Goal: Task Accomplishment & Management: Use online tool/utility

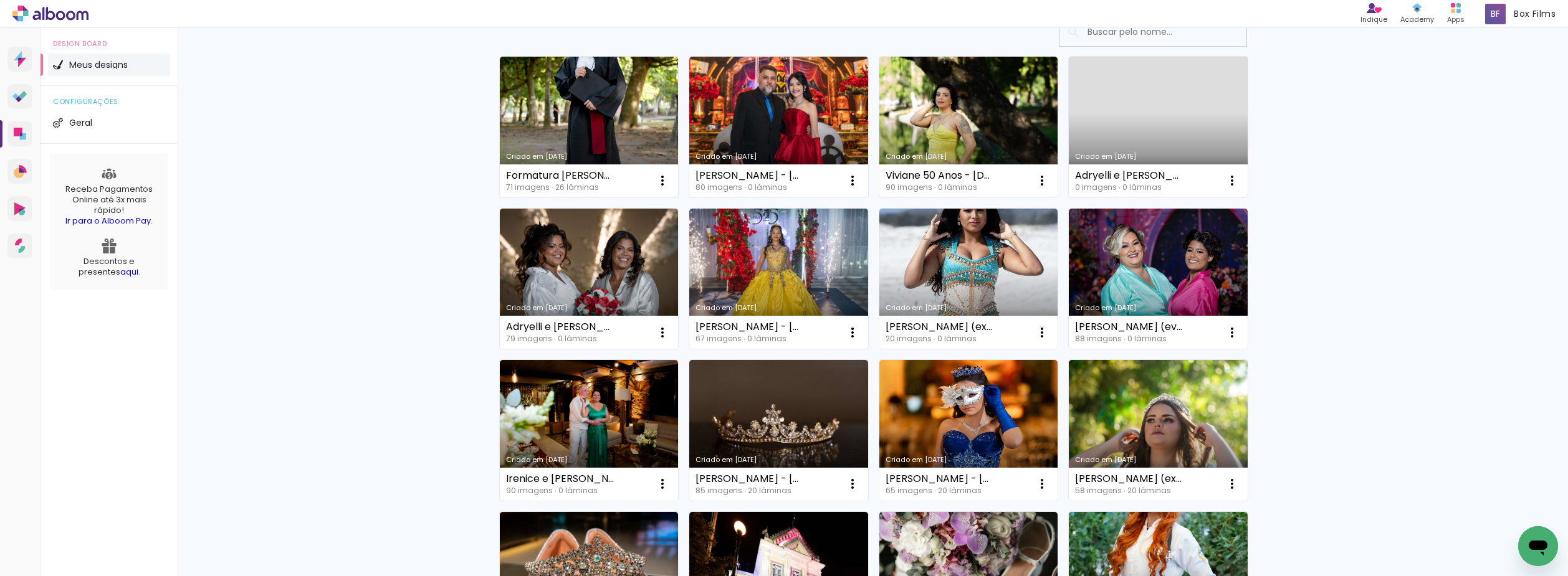
scroll to position [124, 0]
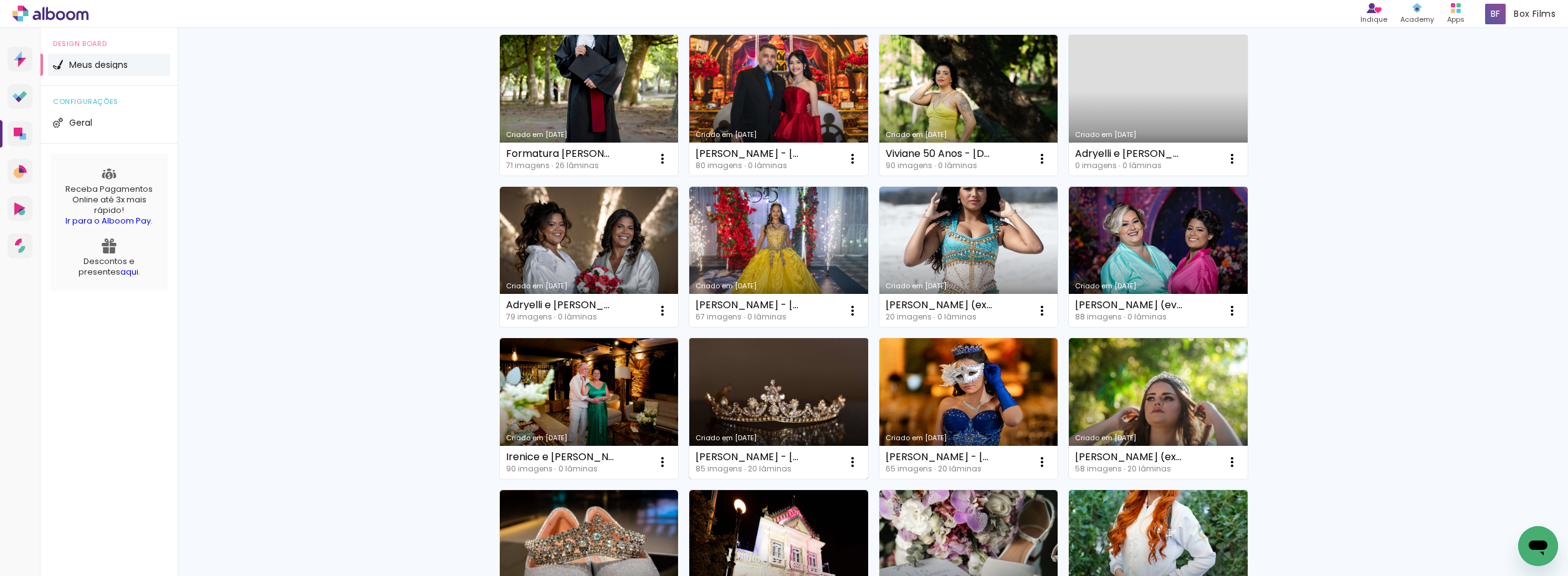
click at [733, 419] on link "Criado em [DATE]" at bounding box center [779, 409] width 179 height 141
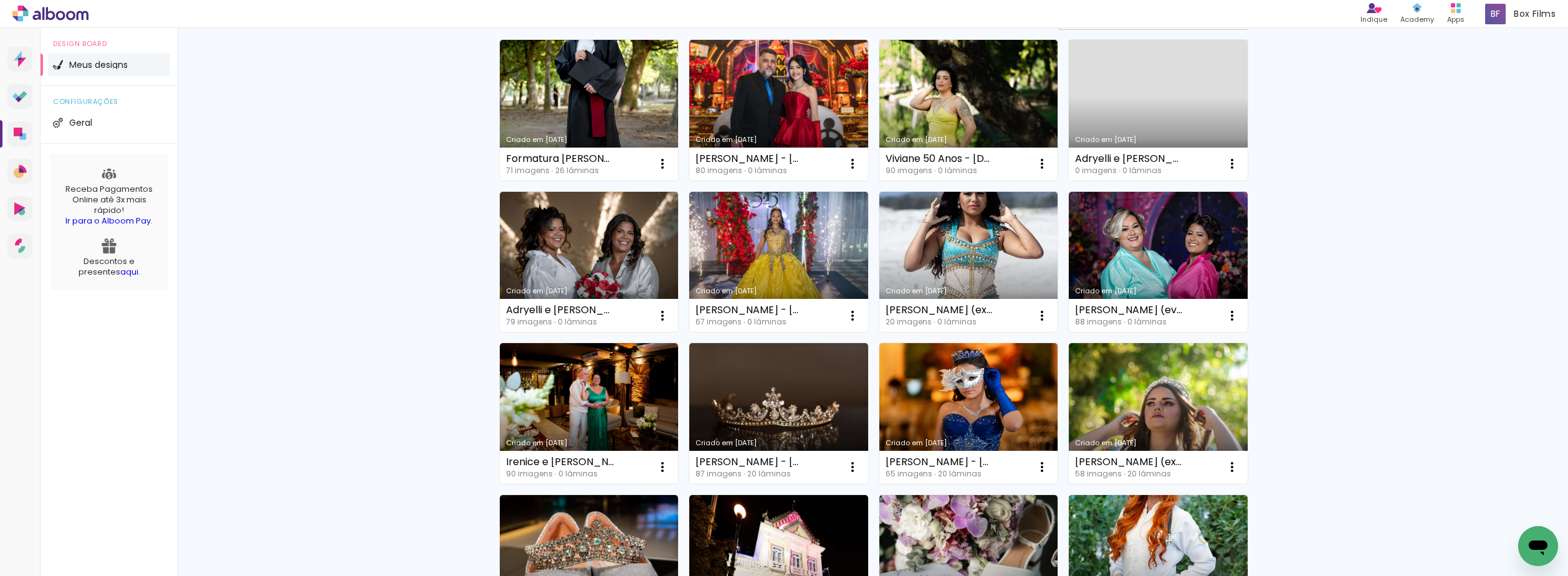
scroll to position [124, 0]
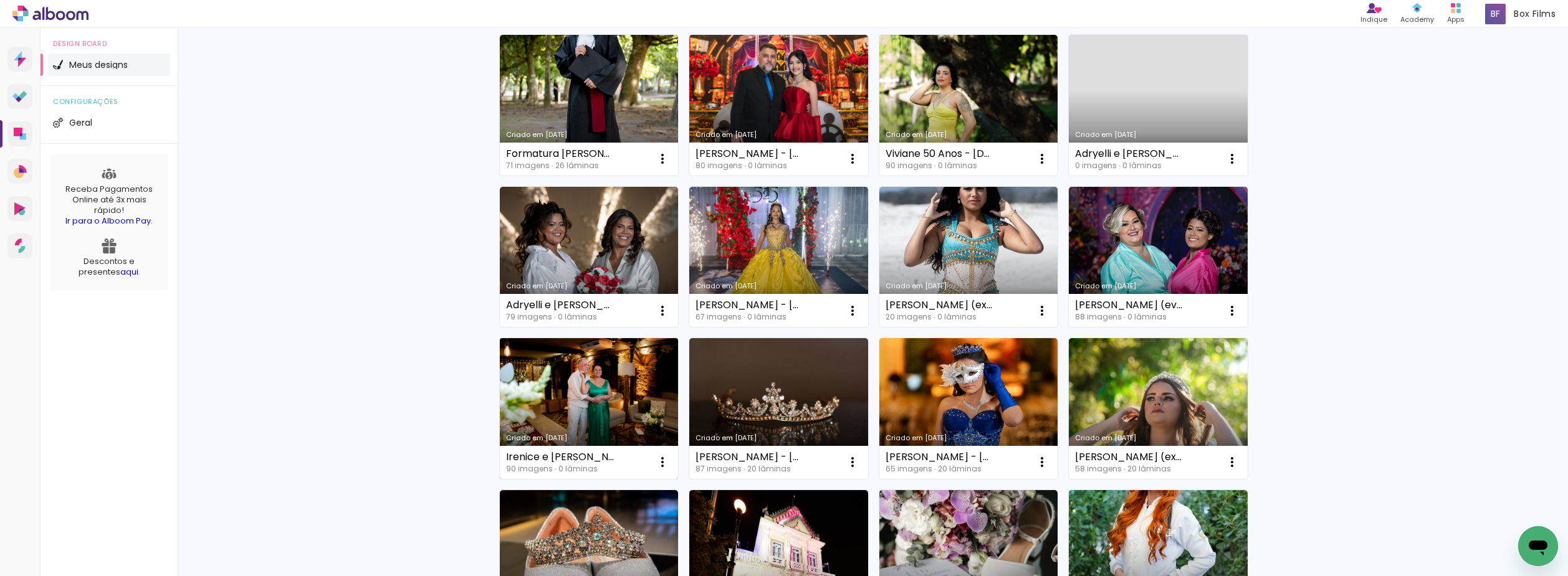
click at [578, 417] on link "Criado em [DATE]" at bounding box center [590, 409] width 179 height 141
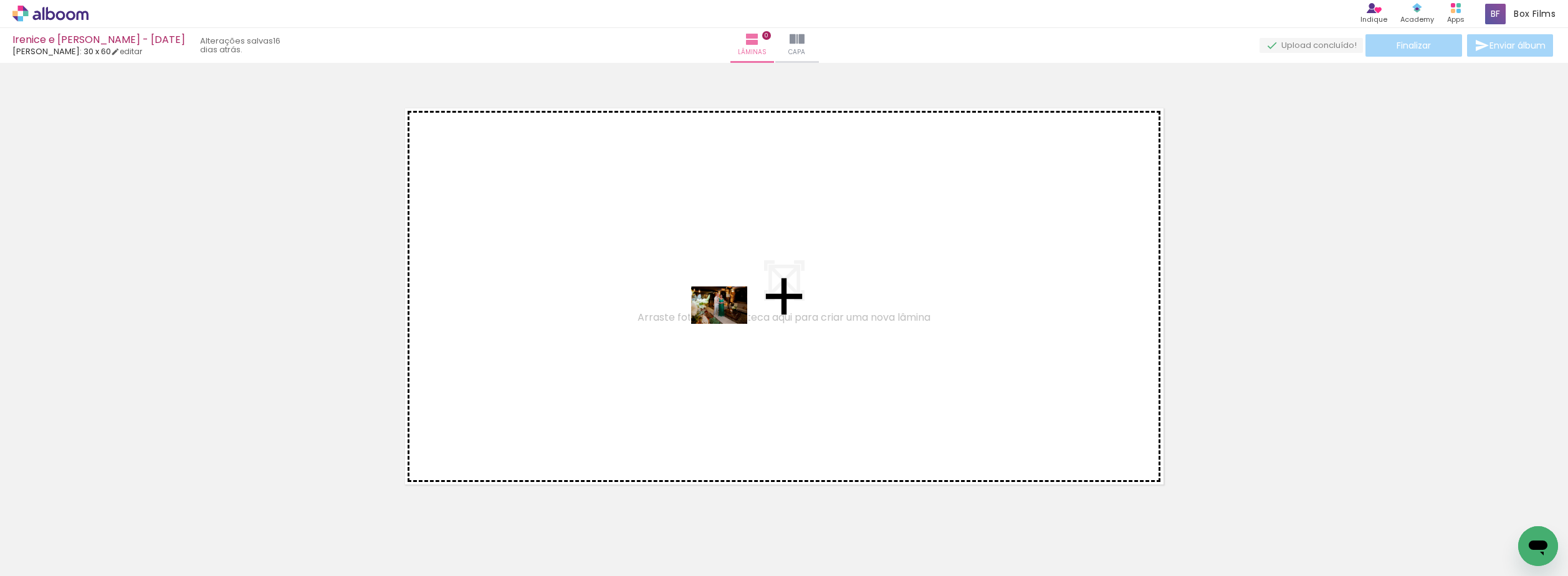
drag, startPoint x: 133, startPoint y: 538, endPoint x: 318, endPoint y: 482, distance: 193.3
click at [744, 320] on quentale-workspace at bounding box center [784, 288] width 1568 height 576
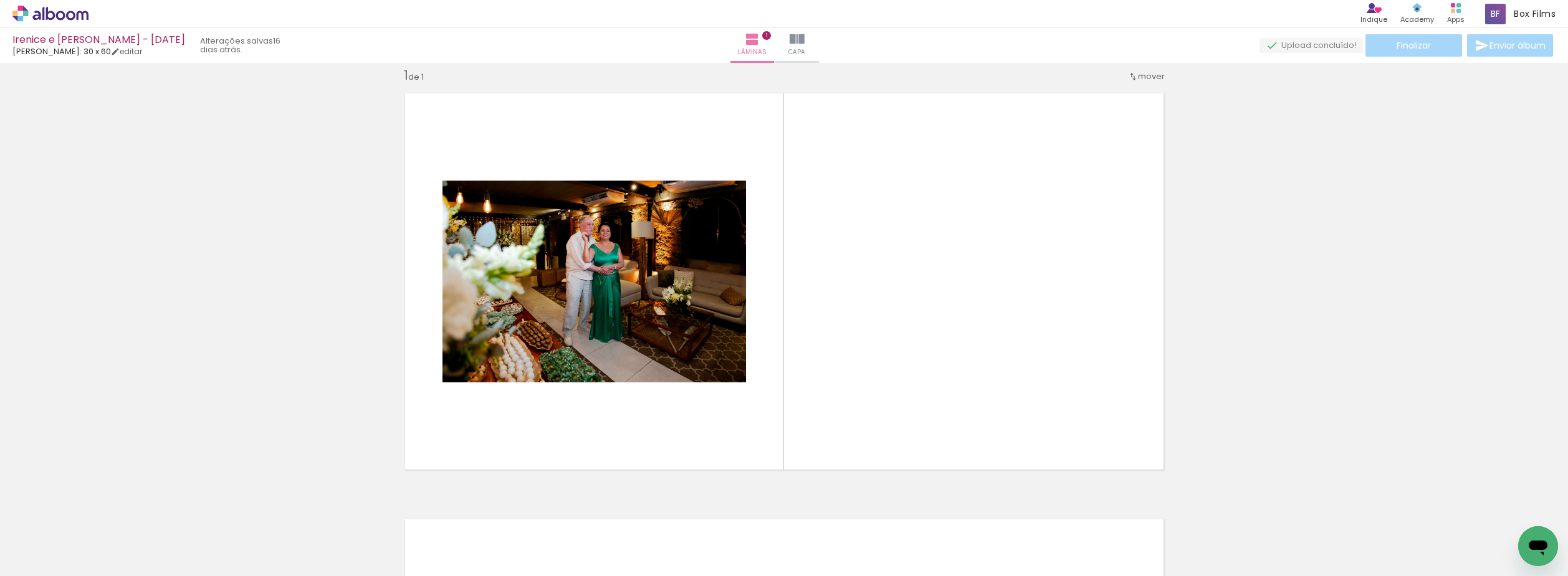
scroll to position [16, 0]
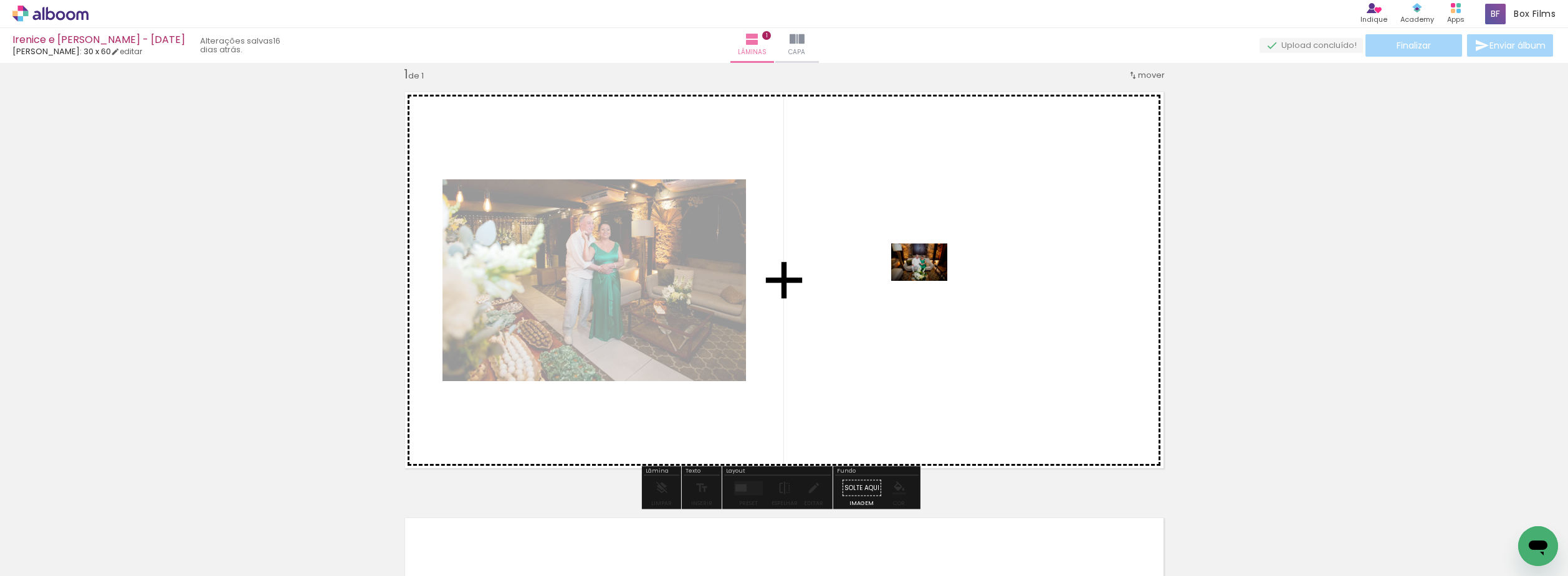
drag, startPoint x: 210, startPoint y: 542, endPoint x: 944, endPoint y: 277, distance: 780.4
click at [944, 277] on quentale-workspace at bounding box center [784, 288] width 1568 height 576
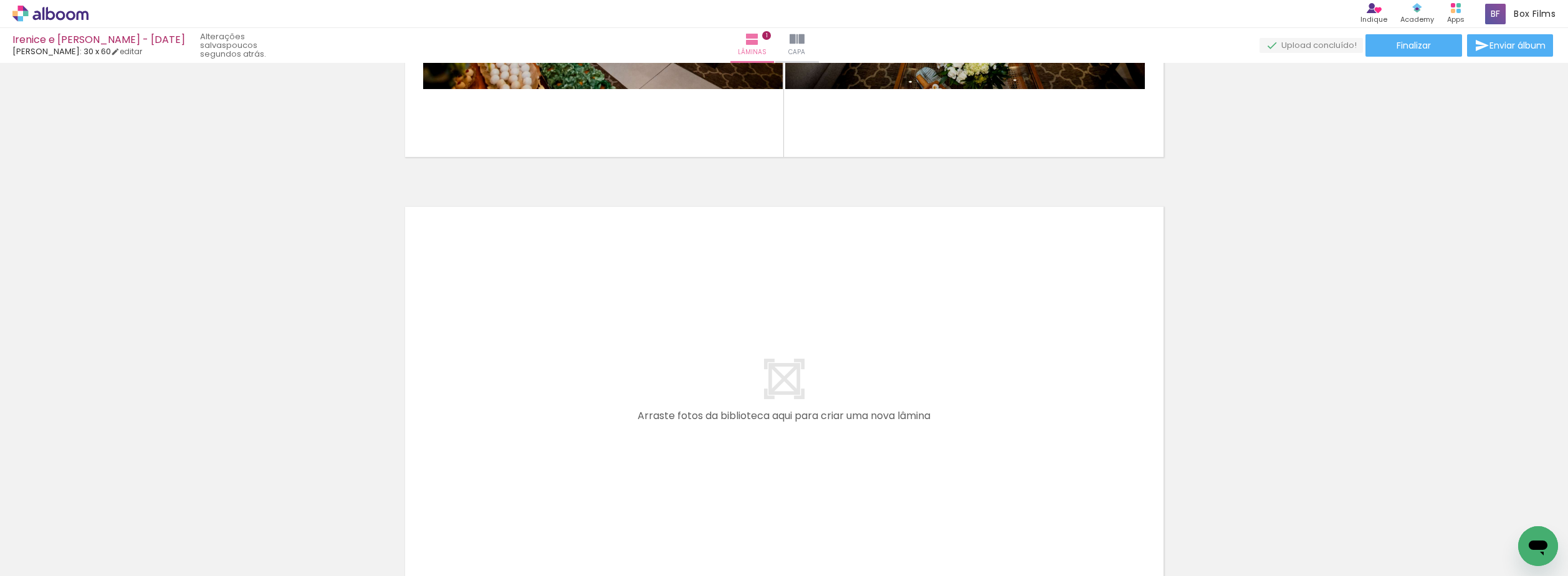
scroll to position [0, 0]
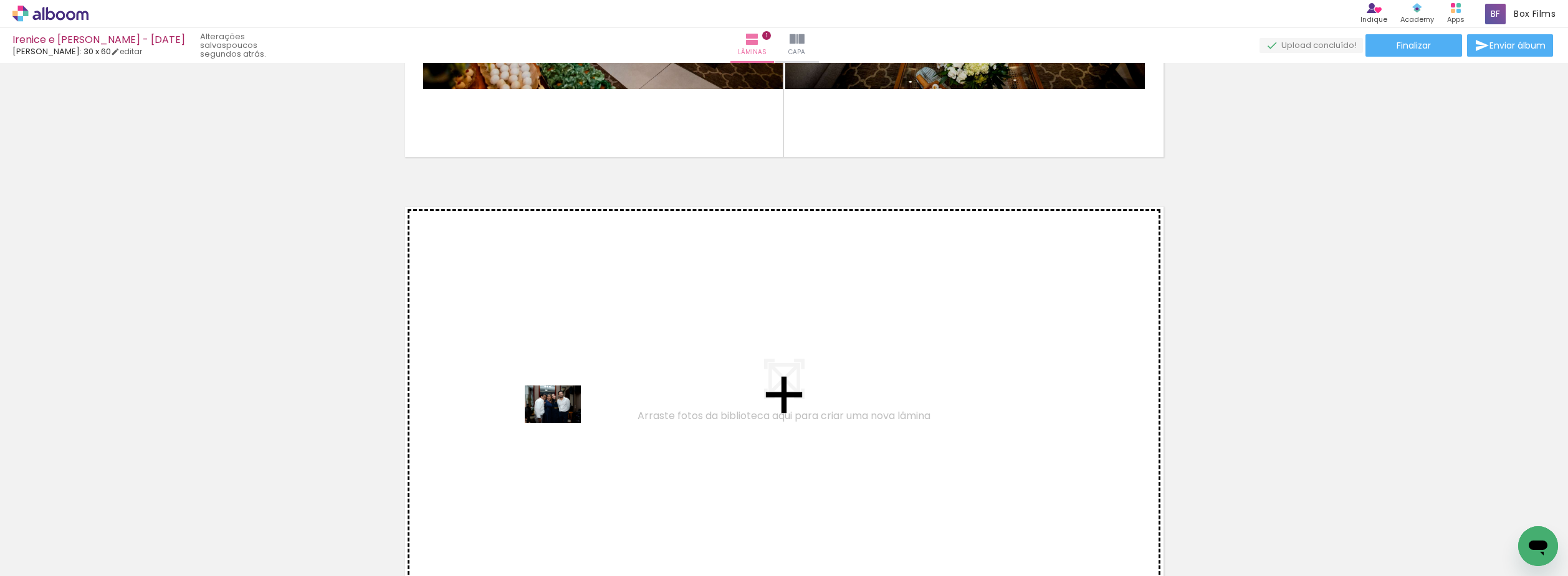
drag, startPoint x: 260, startPoint y: 540, endPoint x: 352, endPoint y: 512, distance: 96.2
click at [564, 421] on quentale-workspace at bounding box center [784, 288] width 1568 height 576
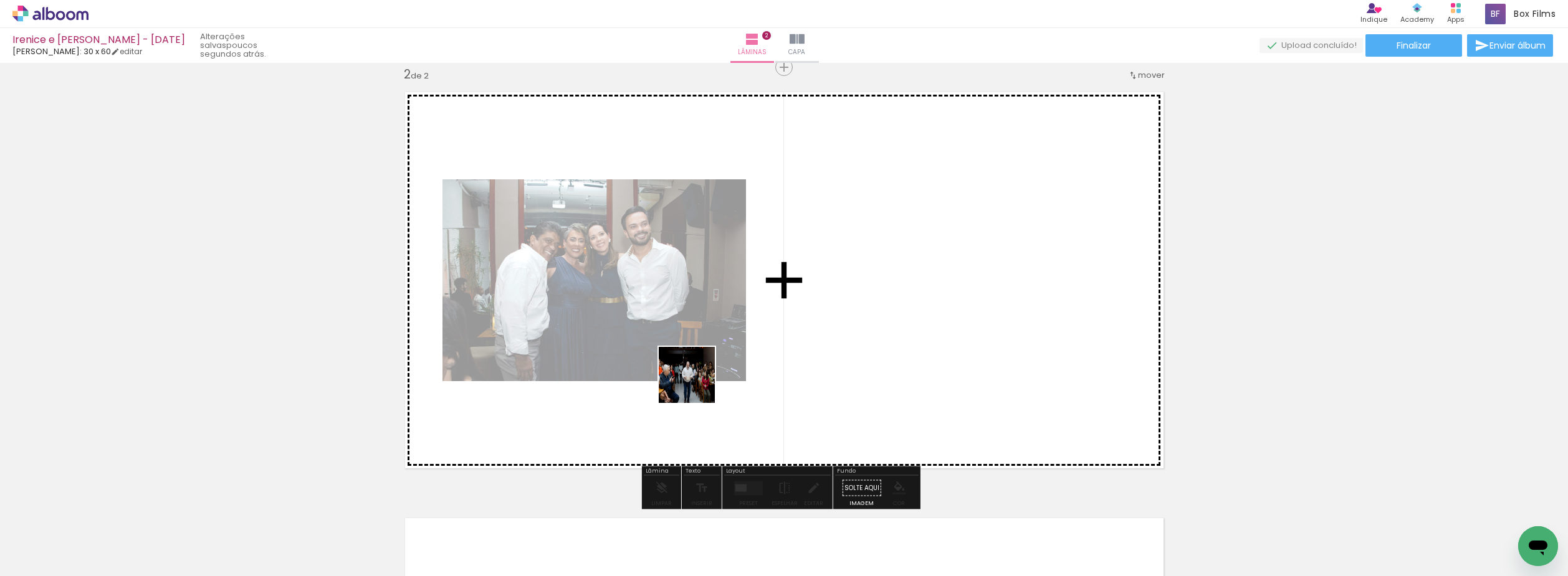
scroll to position [442, 0]
drag, startPoint x: 384, startPoint y: 529, endPoint x: 797, endPoint y: 363, distance: 445.1
click at [797, 363] on quentale-workspace at bounding box center [784, 288] width 1568 height 576
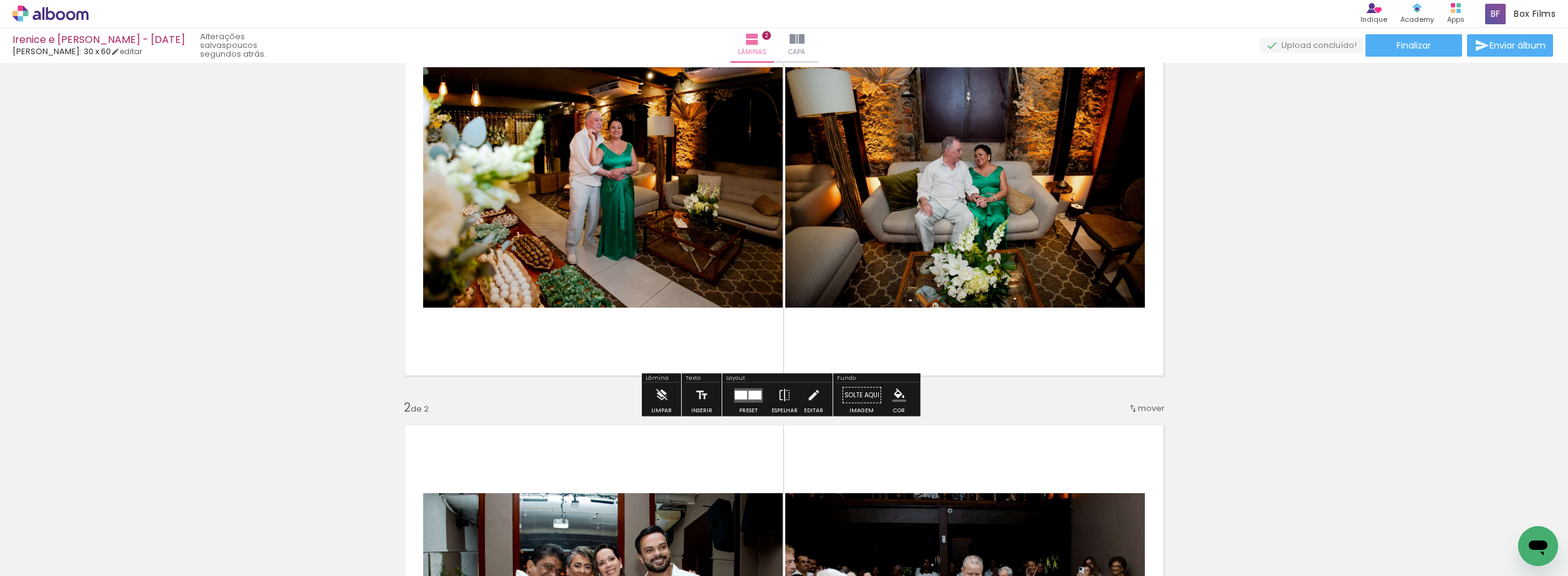
scroll to position [131, 0]
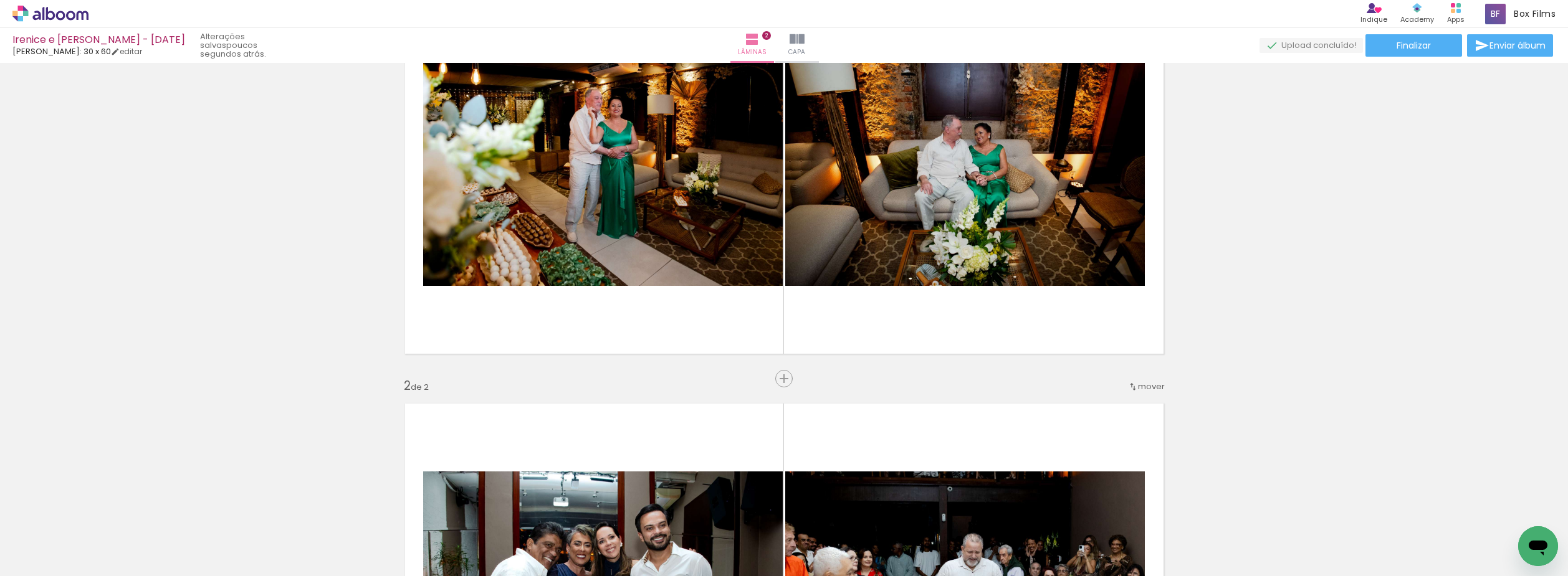
click at [417, 536] on div at bounding box center [404, 534] width 62 height 41
click at [779, 376] on span "Inserir lâmina" at bounding box center [789, 378] width 49 height 8
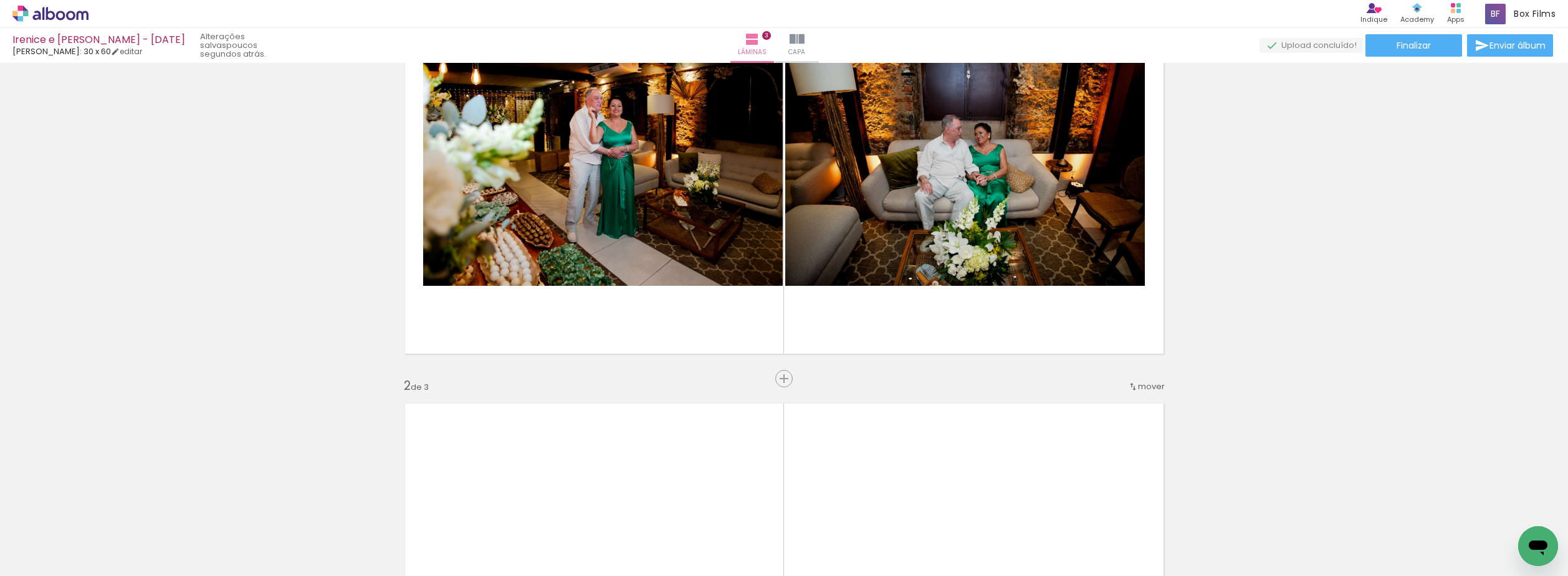
drag, startPoint x: 405, startPoint y: 525, endPoint x: 500, endPoint y: 513, distance: 95.8
click at [493, 463] on quentale-workspace at bounding box center [784, 288] width 1568 height 576
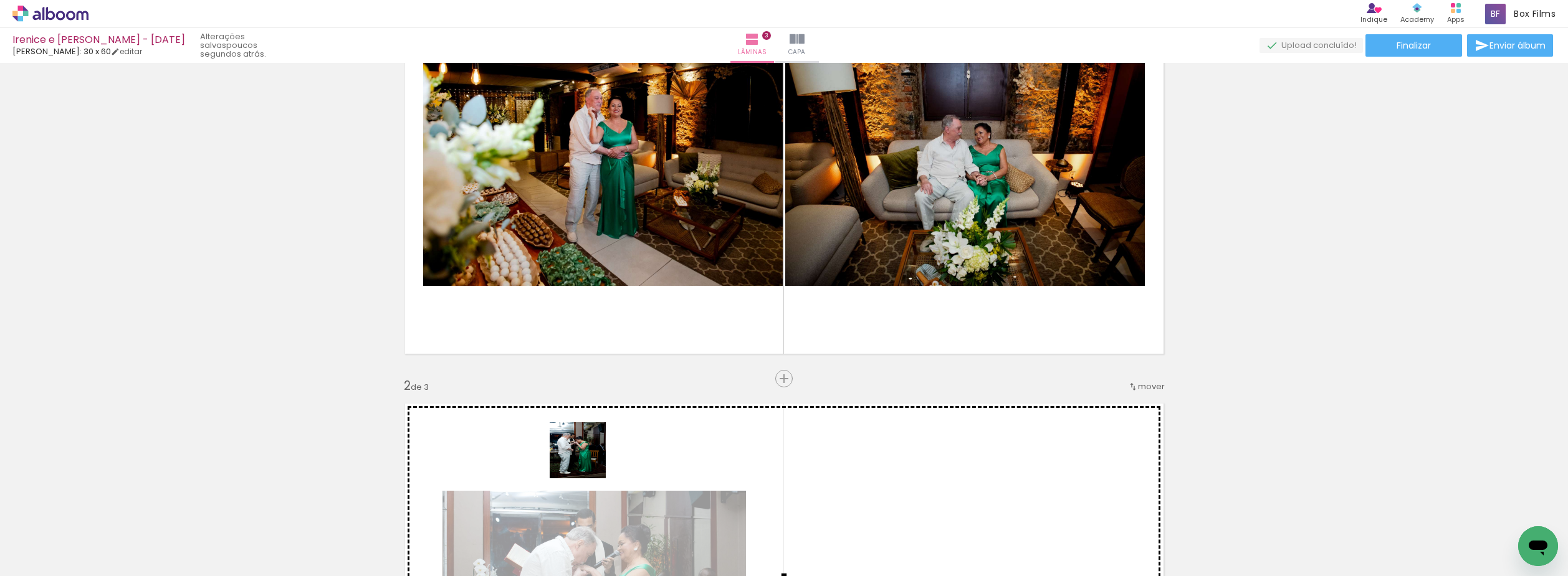
drag, startPoint x: 497, startPoint y: 530, endPoint x: 615, endPoint y: 431, distance: 154.0
click at [615, 431] on quentale-workspace at bounding box center [784, 288] width 1568 height 576
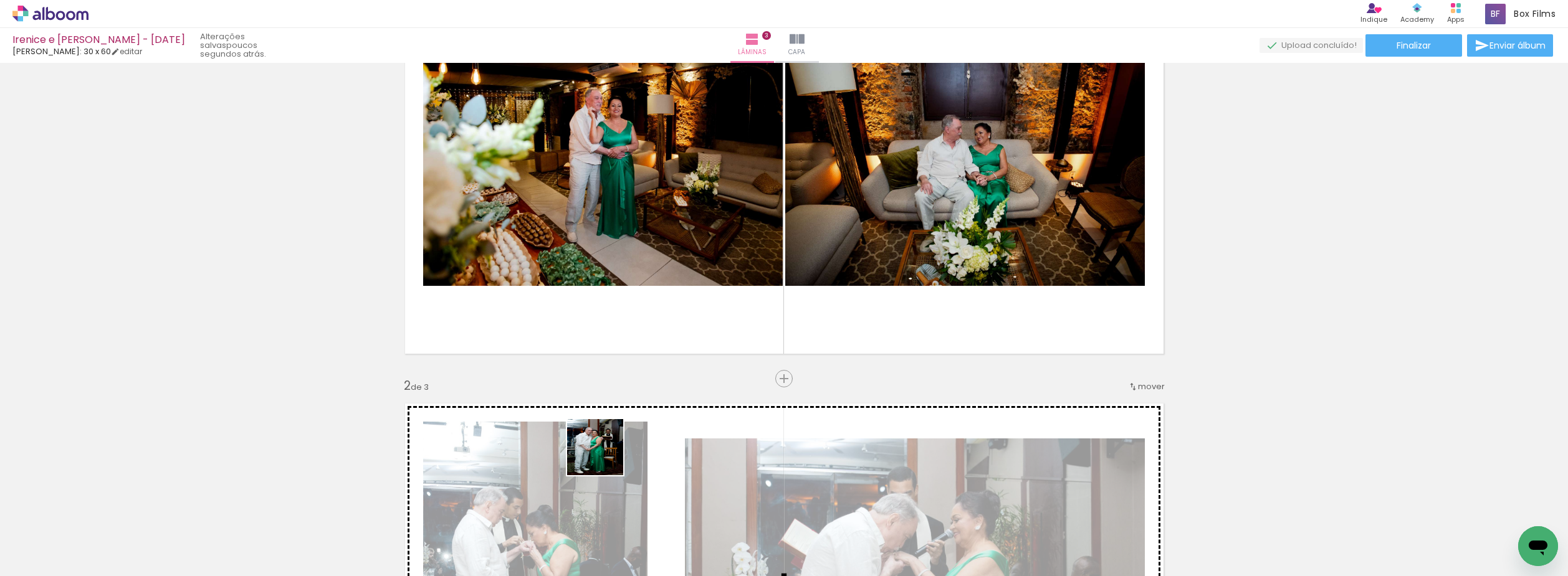
drag, startPoint x: 560, startPoint y: 519, endPoint x: 647, endPoint y: 500, distance: 89.1
click at [615, 443] on quentale-workspace at bounding box center [784, 288] width 1568 height 576
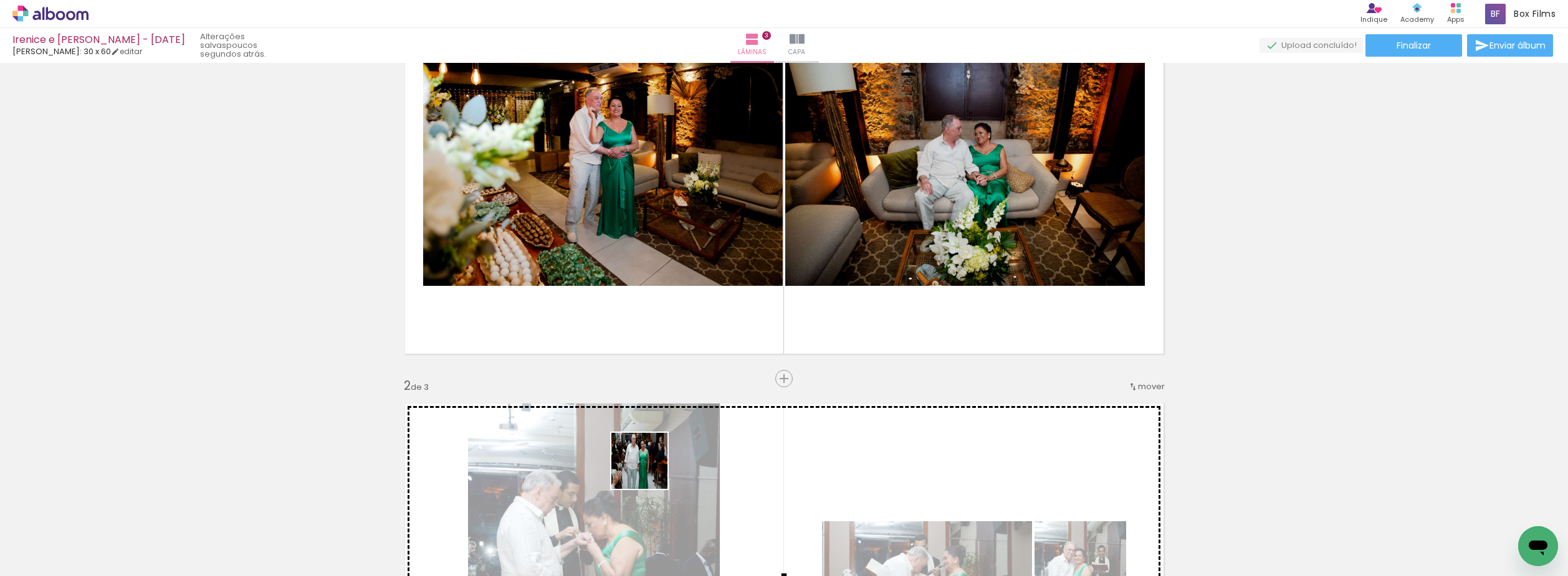
drag, startPoint x: 632, startPoint y: 527, endPoint x: 652, endPoint y: 466, distance: 64.2
click at [652, 466] on quentale-workspace at bounding box center [784, 288] width 1568 height 576
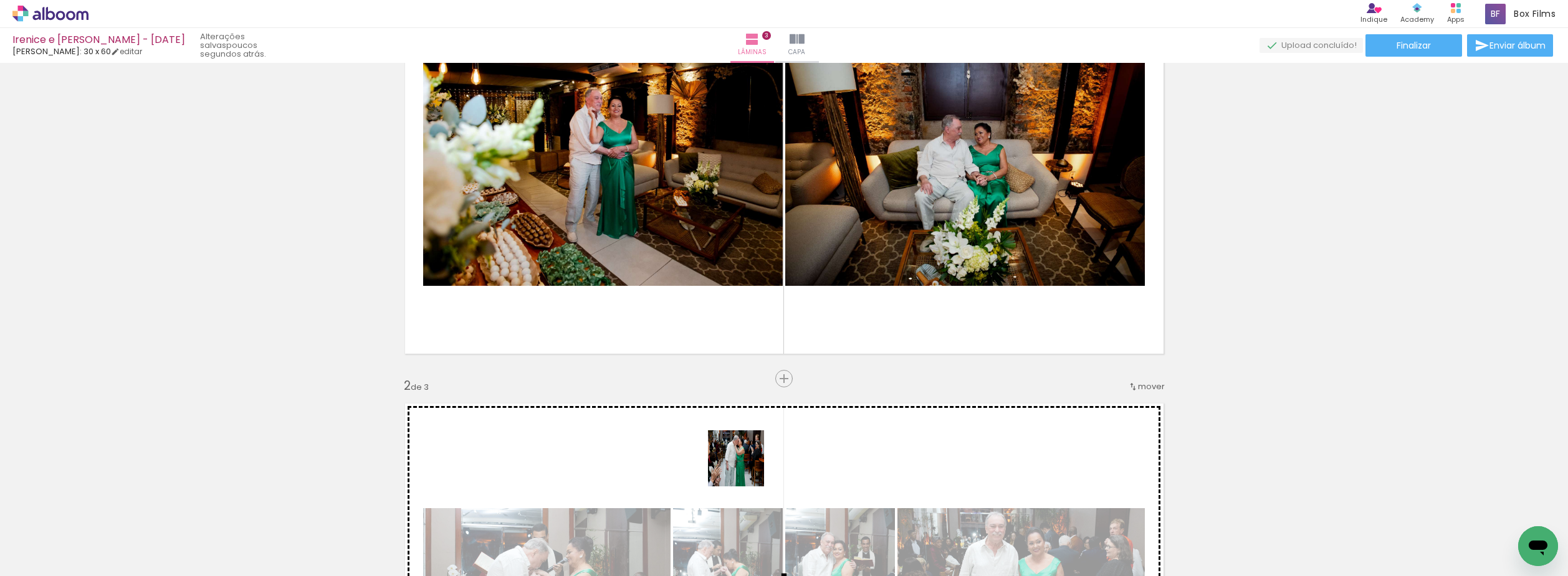
drag, startPoint x: 703, startPoint y: 508, endPoint x: 757, endPoint y: 457, distance: 74.3
click at [754, 458] on quentale-workspace at bounding box center [784, 288] width 1568 height 576
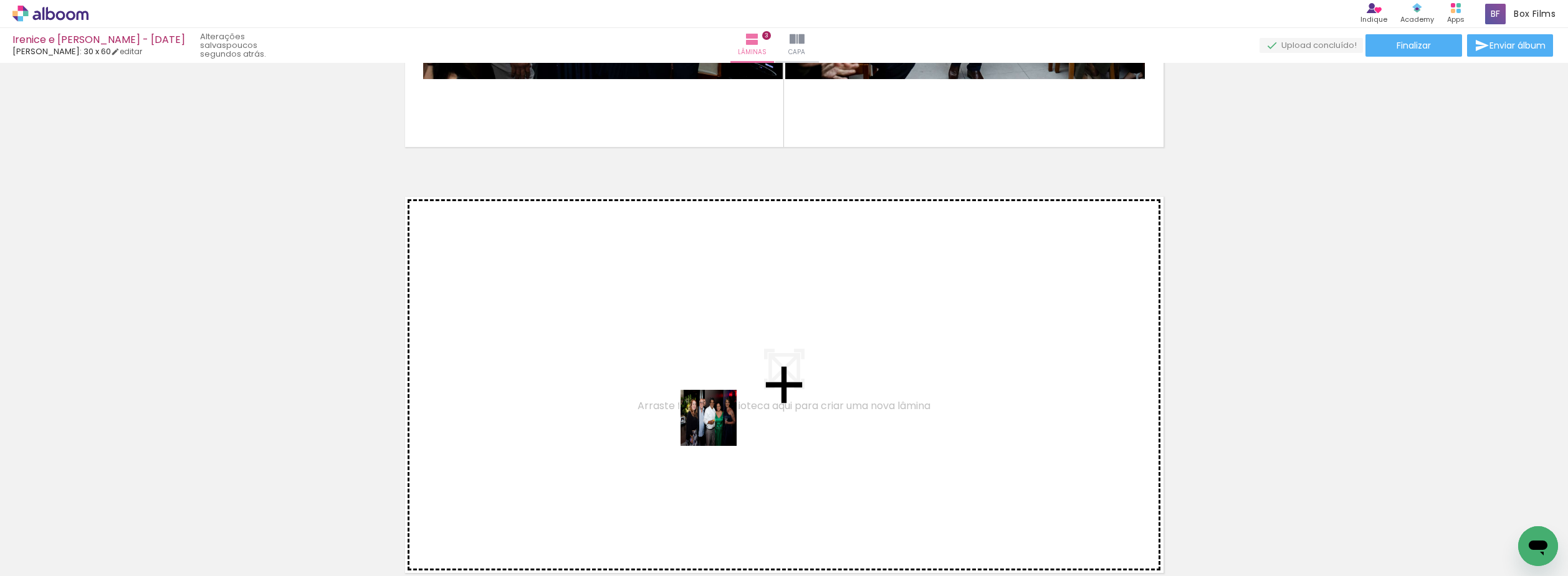
drag, startPoint x: 752, startPoint y: 548, endPoint x: 718, endPoint y: 421, distance: 131.5
click at [718, 421] on quentale-workspace at bounding box center [784, 288] width 1568 height 576
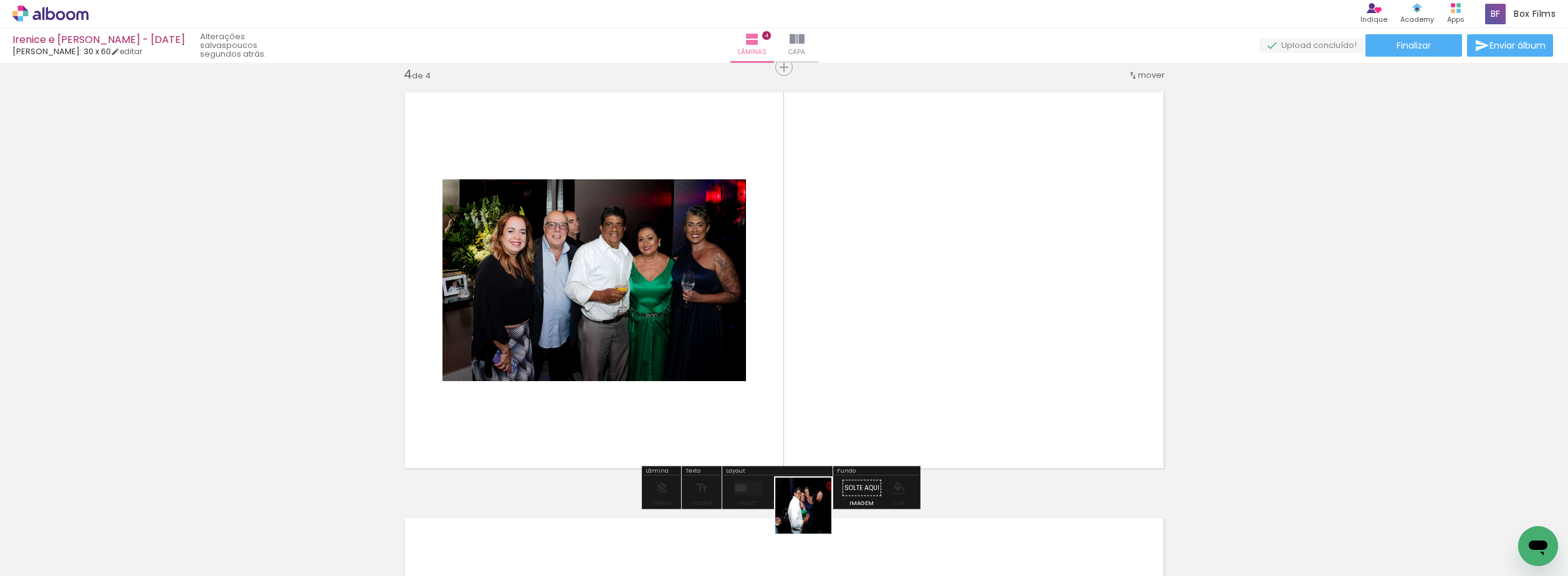
drag, startPoint x: 813, startPoint y: 515, endPoint x: 893, endPoint y: 436, distance: 112.4
click at [838, 368] on quentale-workspace at bounding box center [784, 288] width 1568 height 576
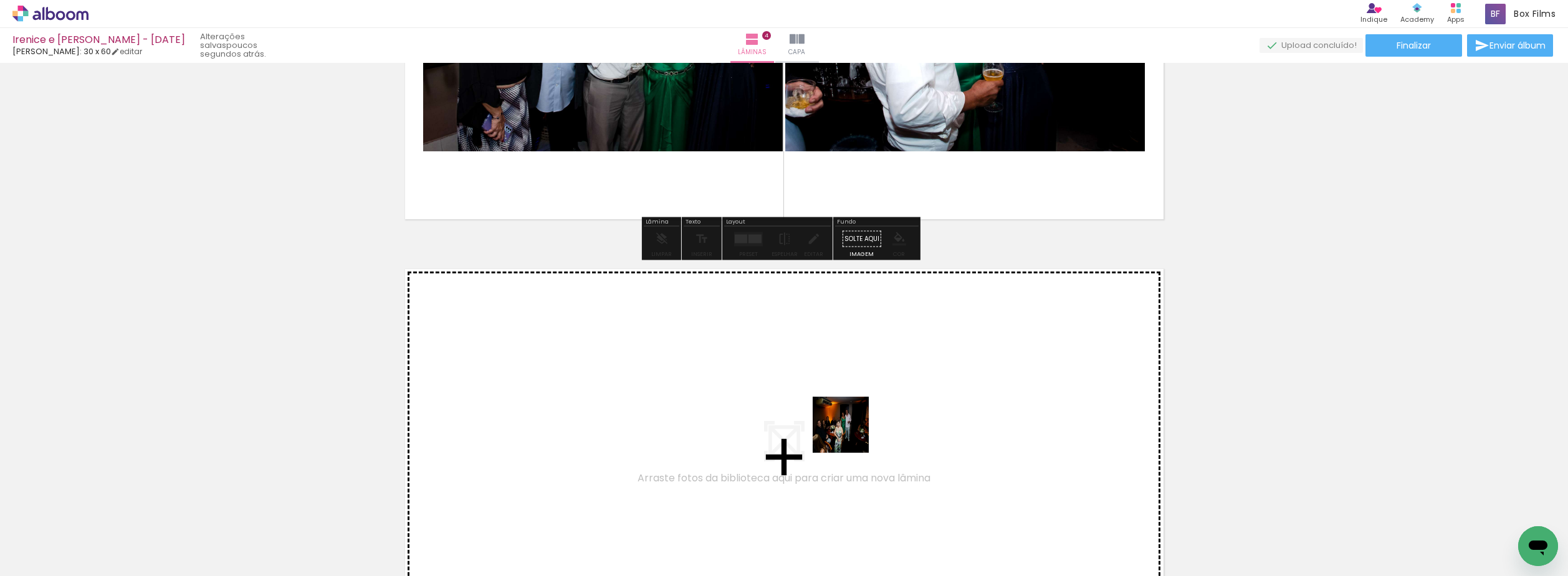
drag, startPoint x: 895, startPoint y: 528, endPoint x: 981, endPoint y: 527, distance: 86.0
click at [848, 425] on quentale-workspace at bounding box center [784, 288] width 1568 height 576
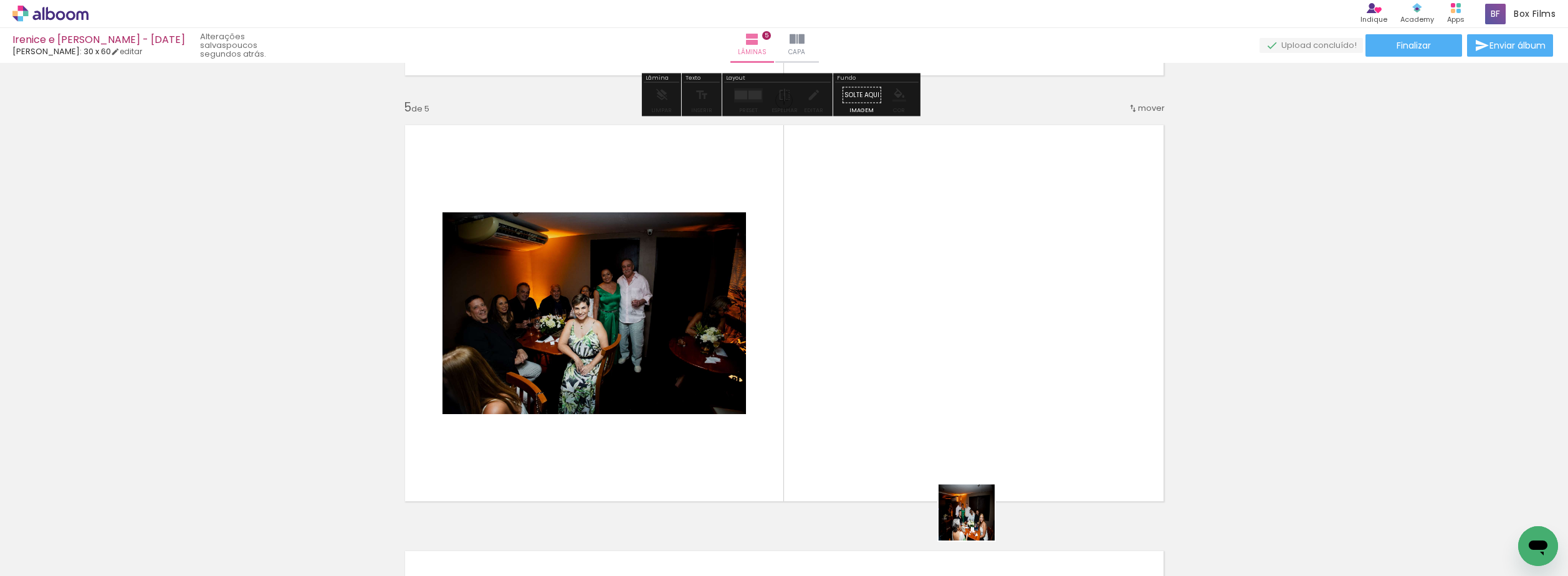
scroll to position [1720, 0]
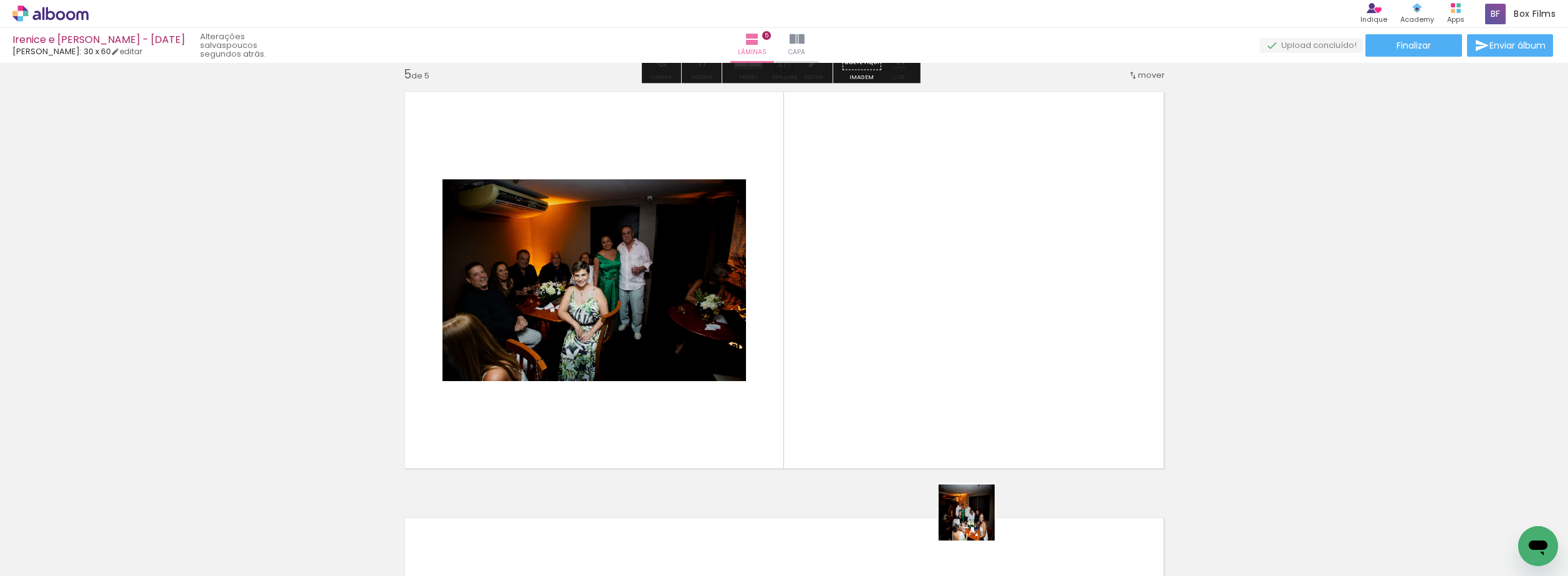
drag, startPoint x: 976, startPoint y: 522, endPoint x: 954, endPoint y: 413, distance: 111.2
click at [946, 402] on quentale-workspace at bounding box center [784, 288] width 1568 height 576
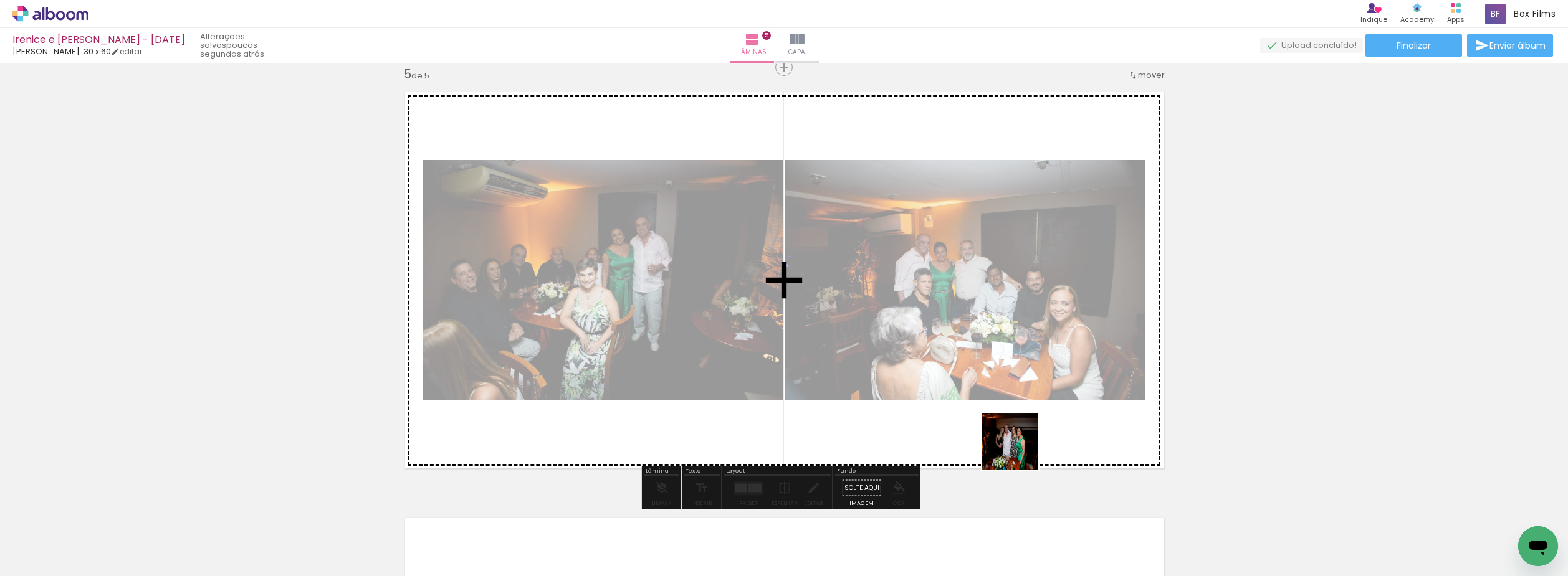
drag, startPoint x: 1046, startPoint y: 539, endPoint x: 1019, endPoint y: 443, distance: 99.7
click at [1019, 447] on quentale-workspace at bounding box center [784, 288] width 1568 height 576
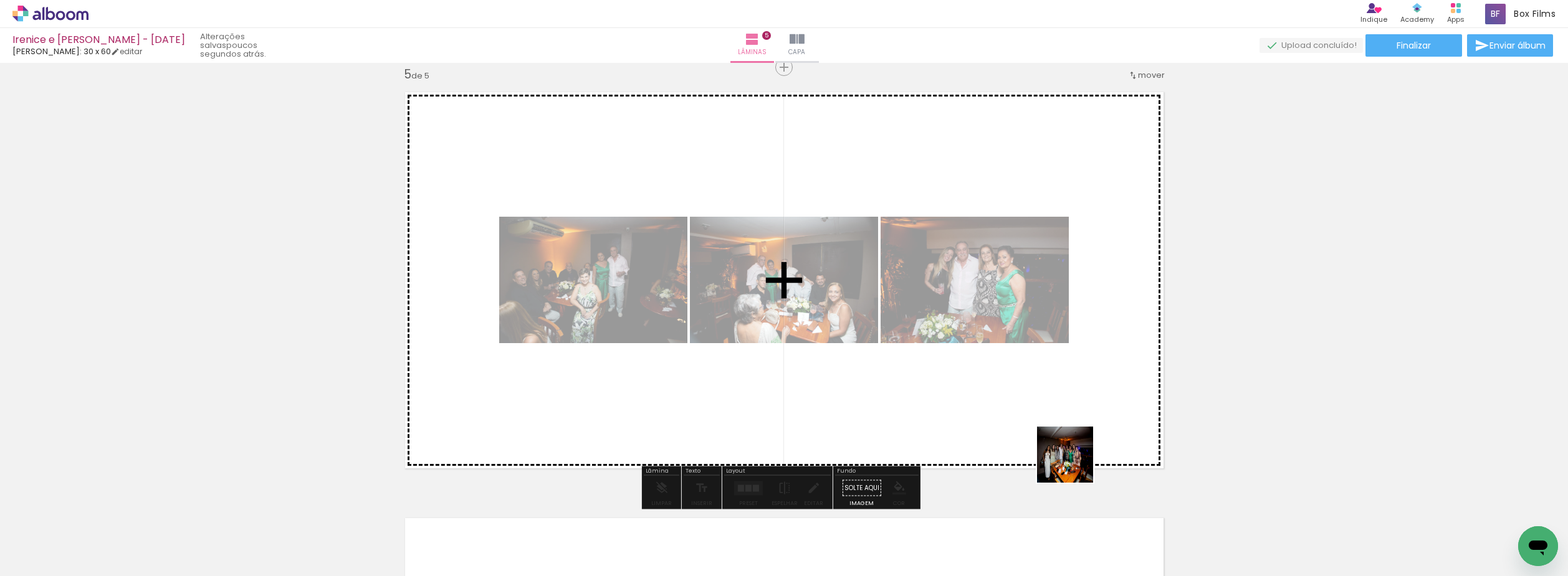
drag, startPoint x: 1090, startPoint y: 543, endPoint x: 1048, endPoint y: 399, distance: 150.0
click at [1048, 399] on quentale-workspace at bounding box center [784, 288] width 1568 height 576
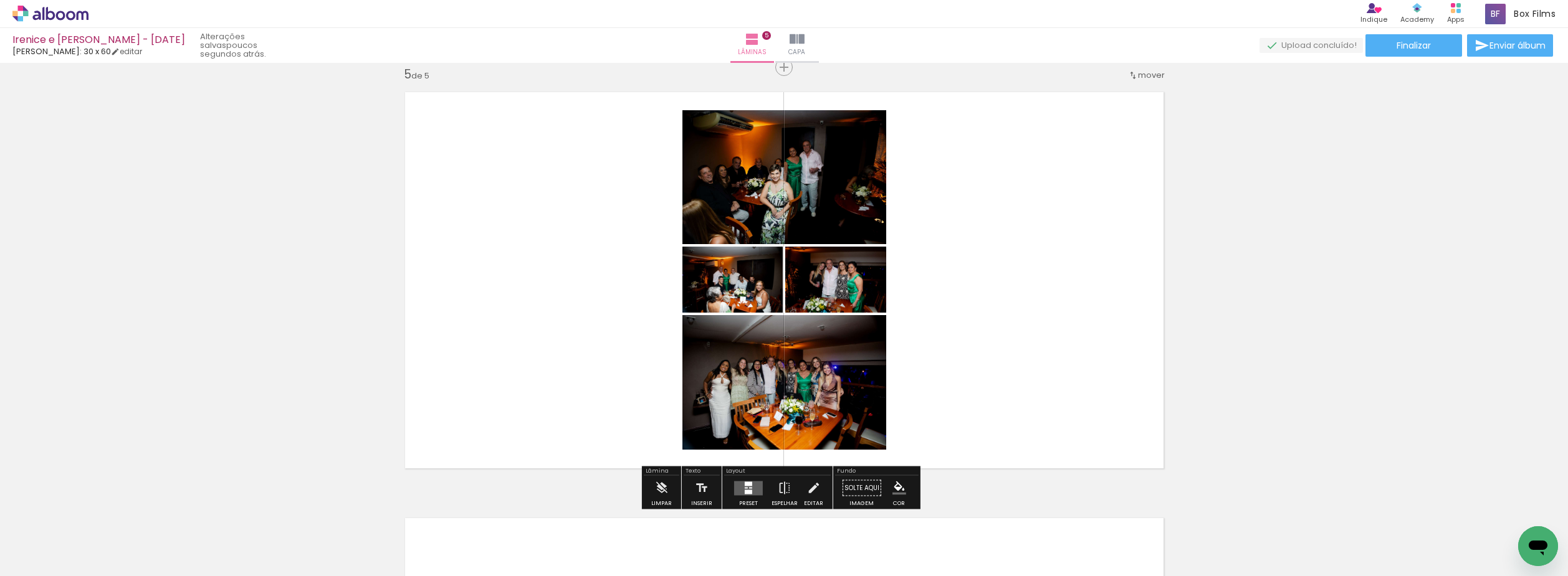
drag, startPoint x: 1168, startPoint y: 527, endPoint x: 1068, endPoint y: 401, distance: 160.9
click at [1068, 401] on quentale-workspace at bounding box center [784, 288] width 1568 height 576
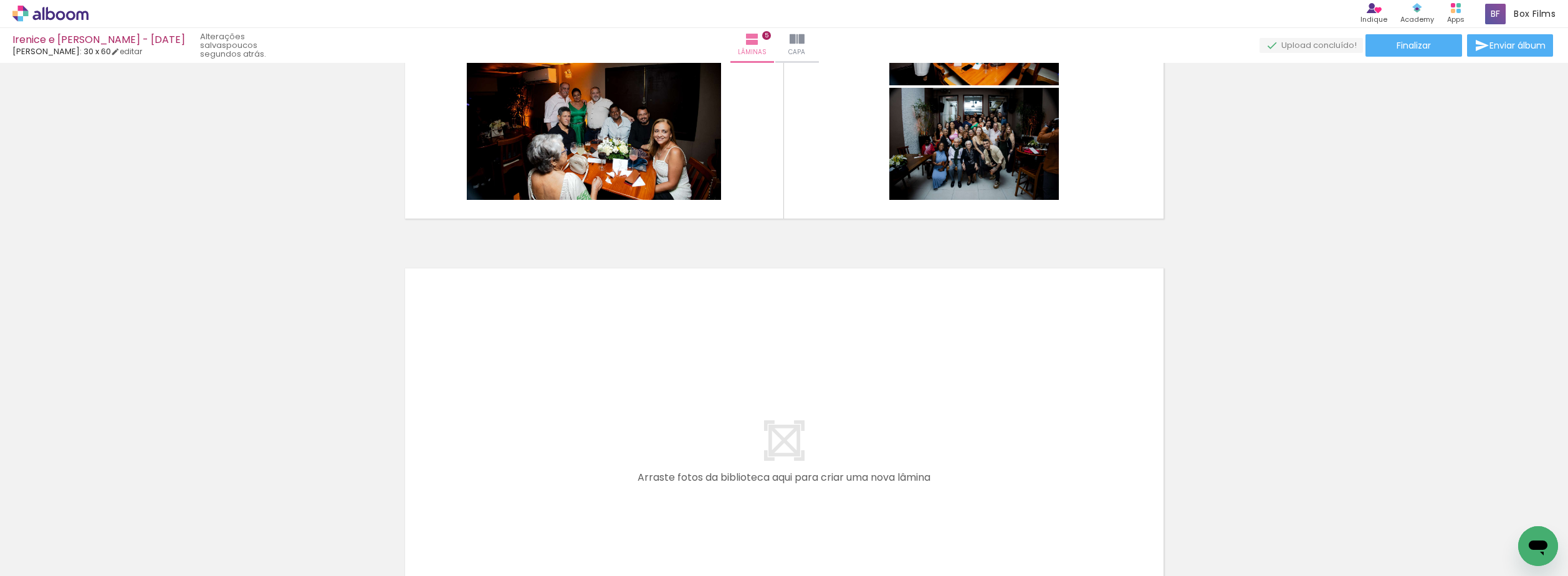
scroll to position [1969, 0]
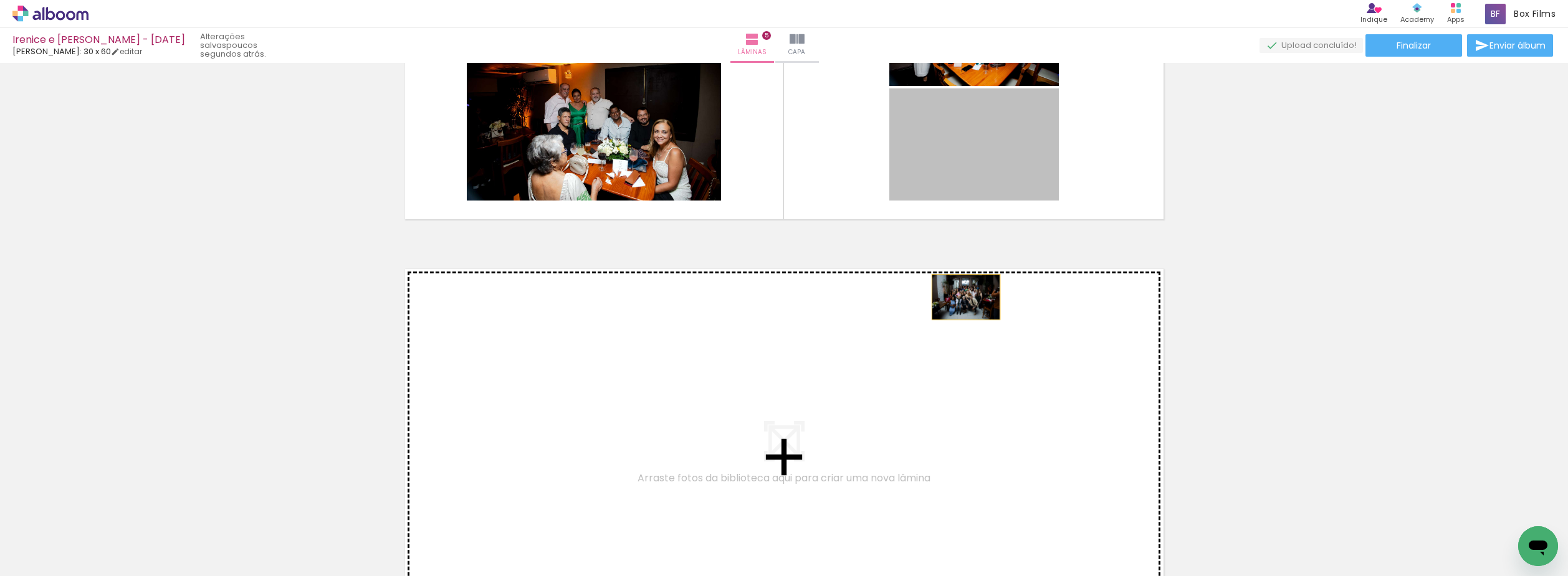
drag, startPoint x: 968, startPoint y: 163, endPoint x: 957, endPoint y: 368, distance: 205.3
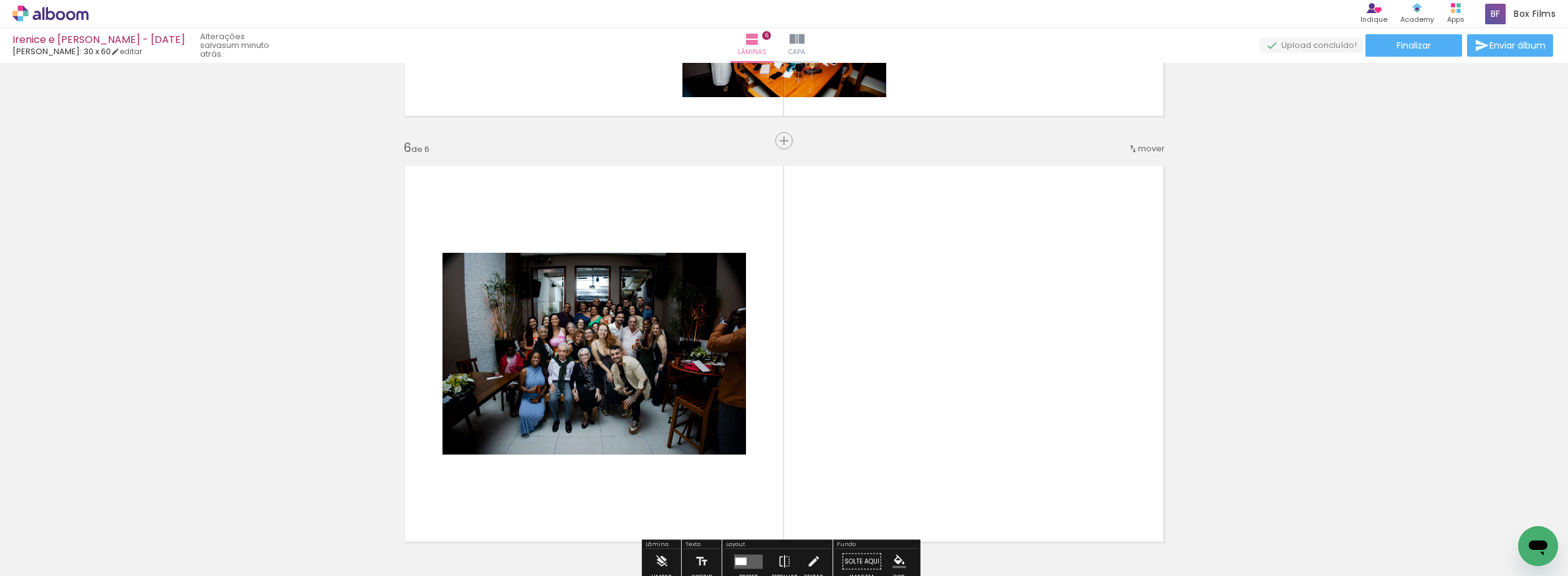
scroll to position [2021, 0]
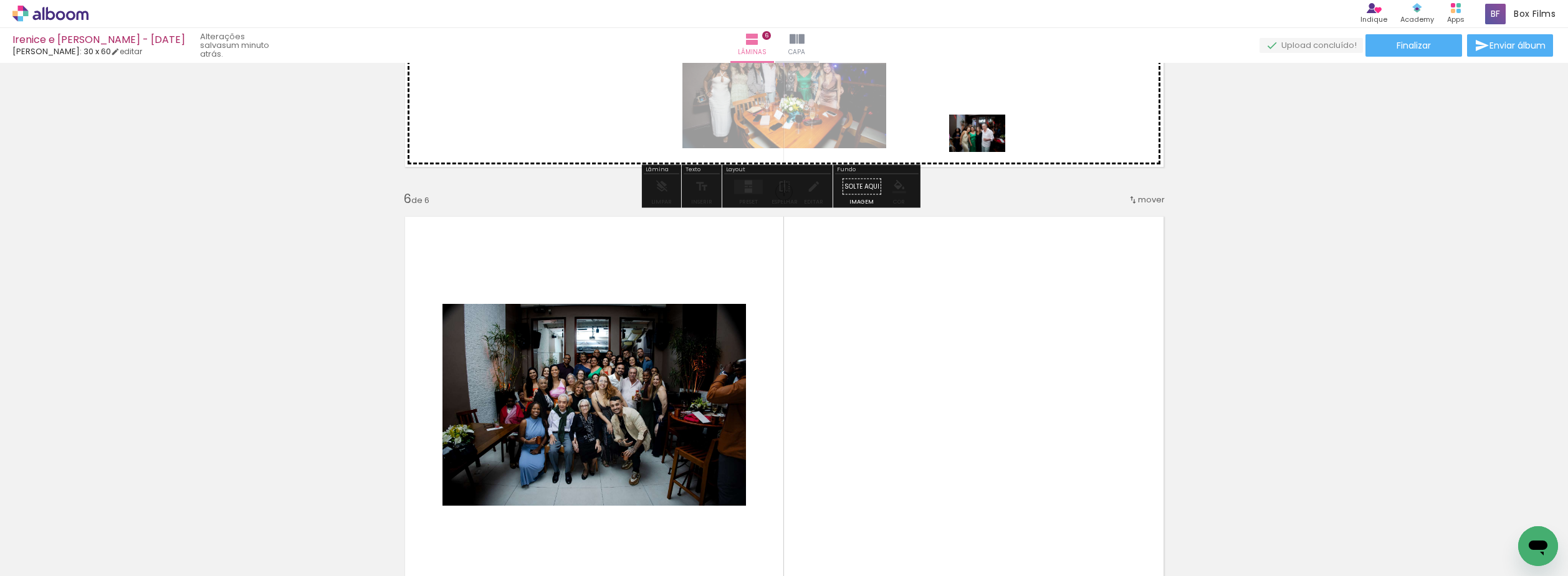
drag, startPoint x: 1253, startPoint y: 541, endPoint x: 986, endPoint y: 152, distance: 471.8
click at [986, 152] on quentale-workspace at bounding box center [784, 288] width 1568 height 576
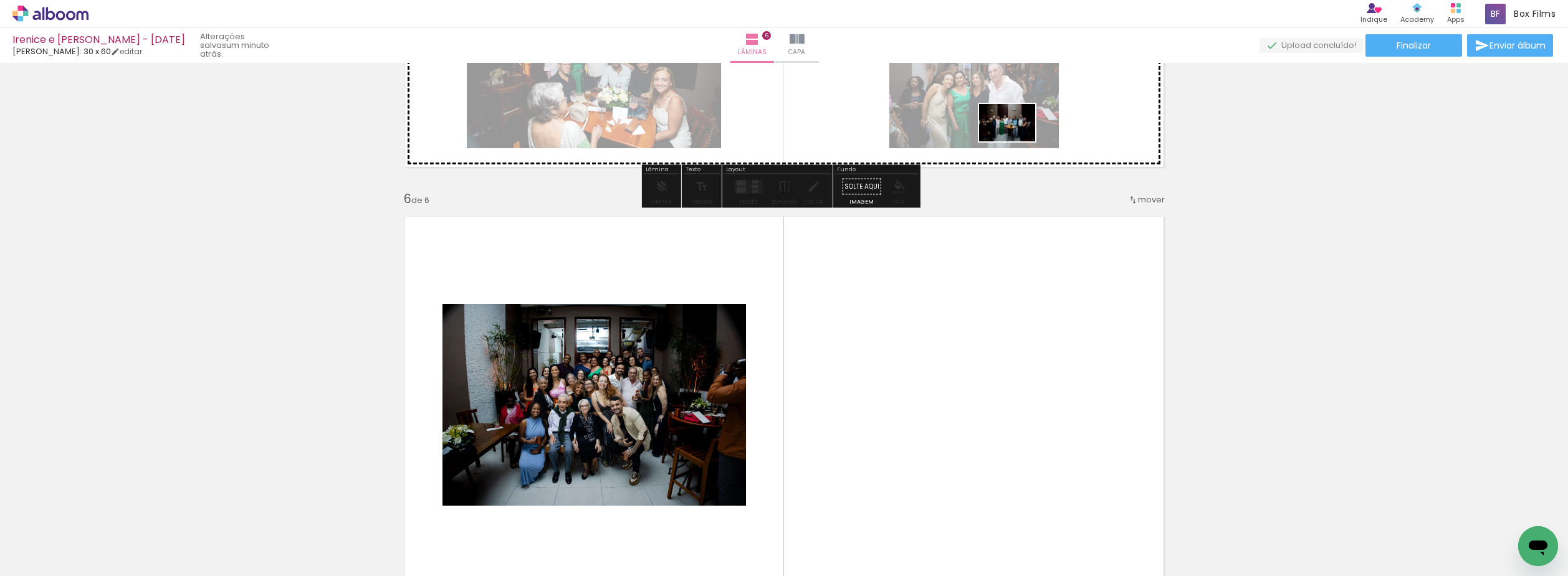
drag, startPoint x: 1306, startPoint y: 540, endPoint x: 1178, endPoint y: 241, distance: 325.2
click at [1010, 119] on quentale-workspace at bounding box center [784, 288] width 1568 height 576
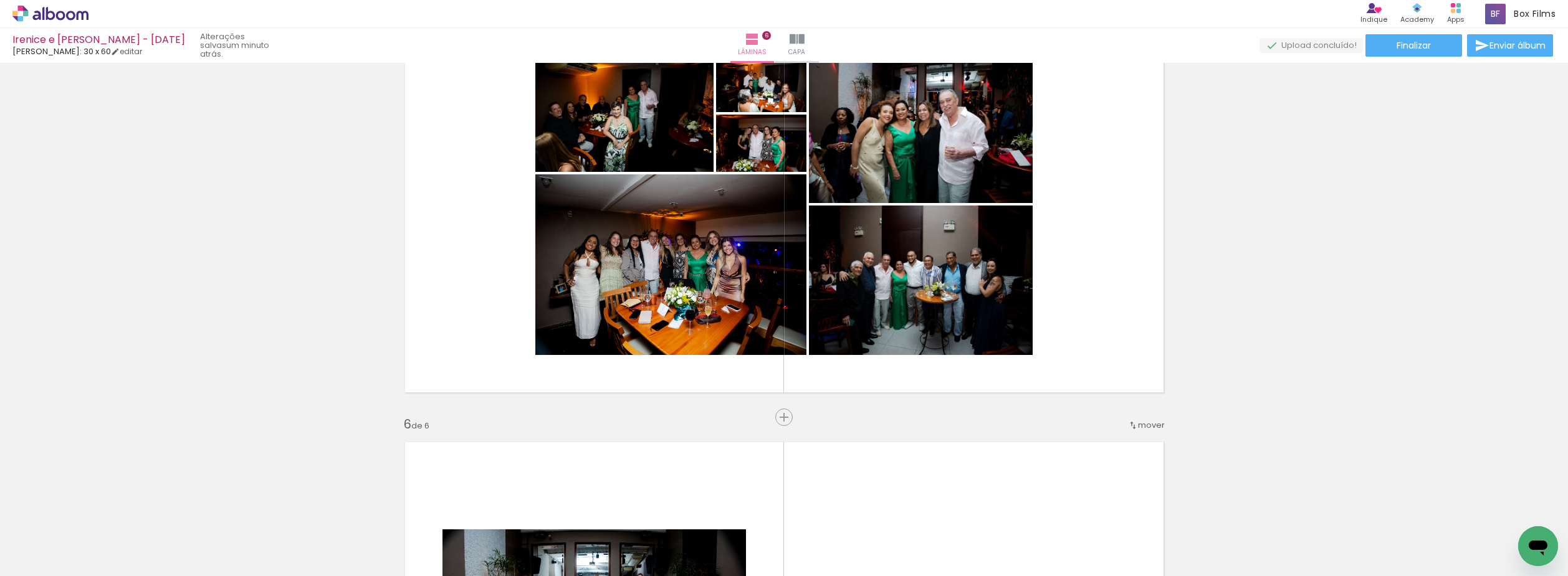
scroll to position [1710, 0]
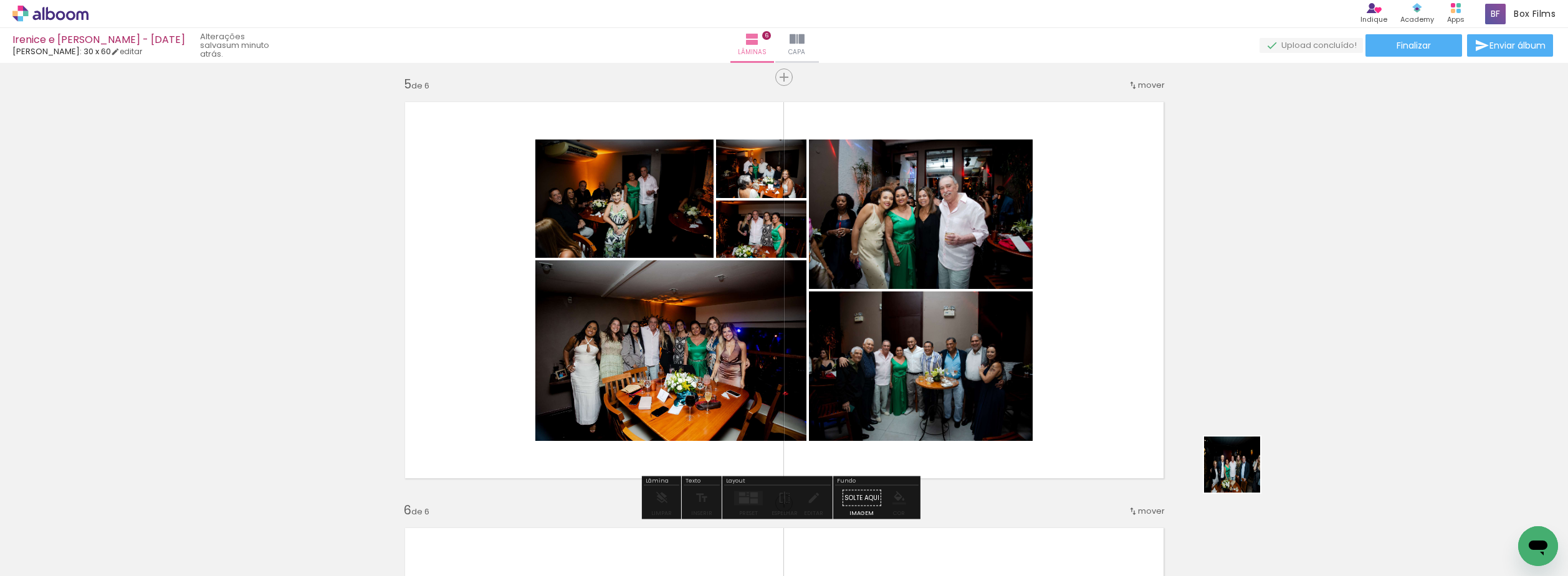
drag, startPoint x: 1360, startPoint y: 540, endPoint x: 1260, endPoint y: 495, distance: 109.7
click at [938, 304] on quentale-workspace at bounding box center [784, 288] width 1568 height 576
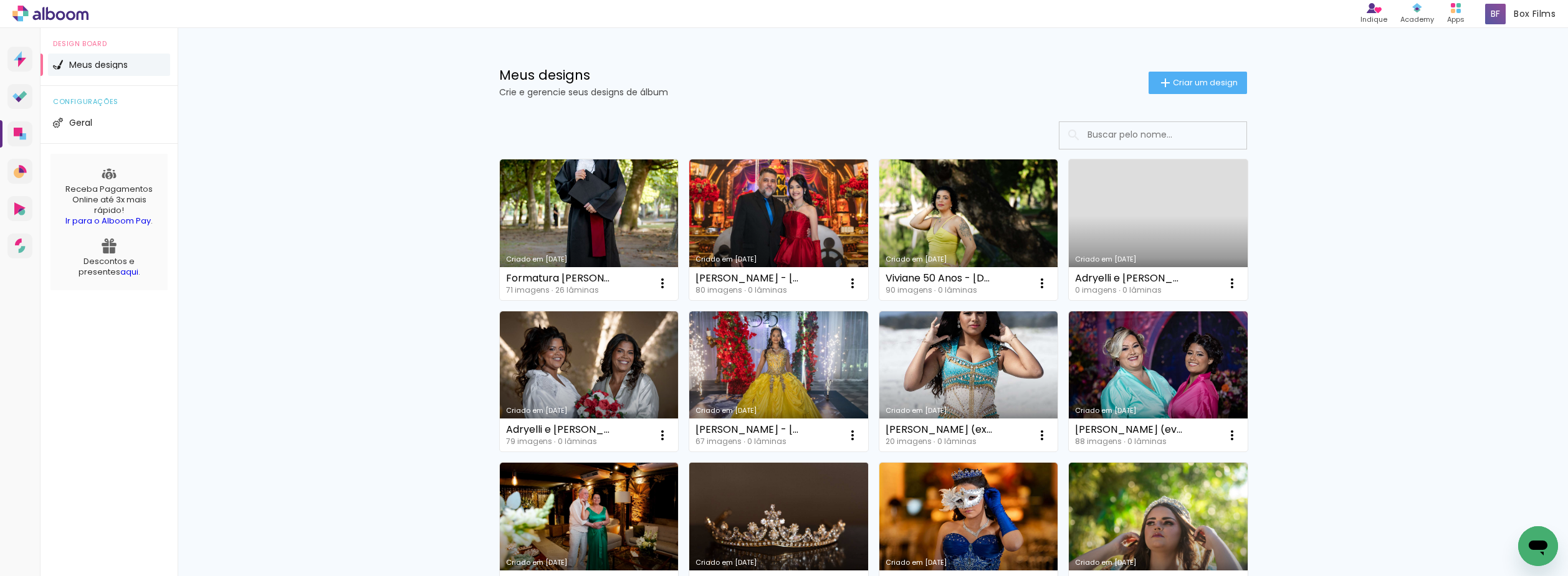
scroll to position [124, 0]
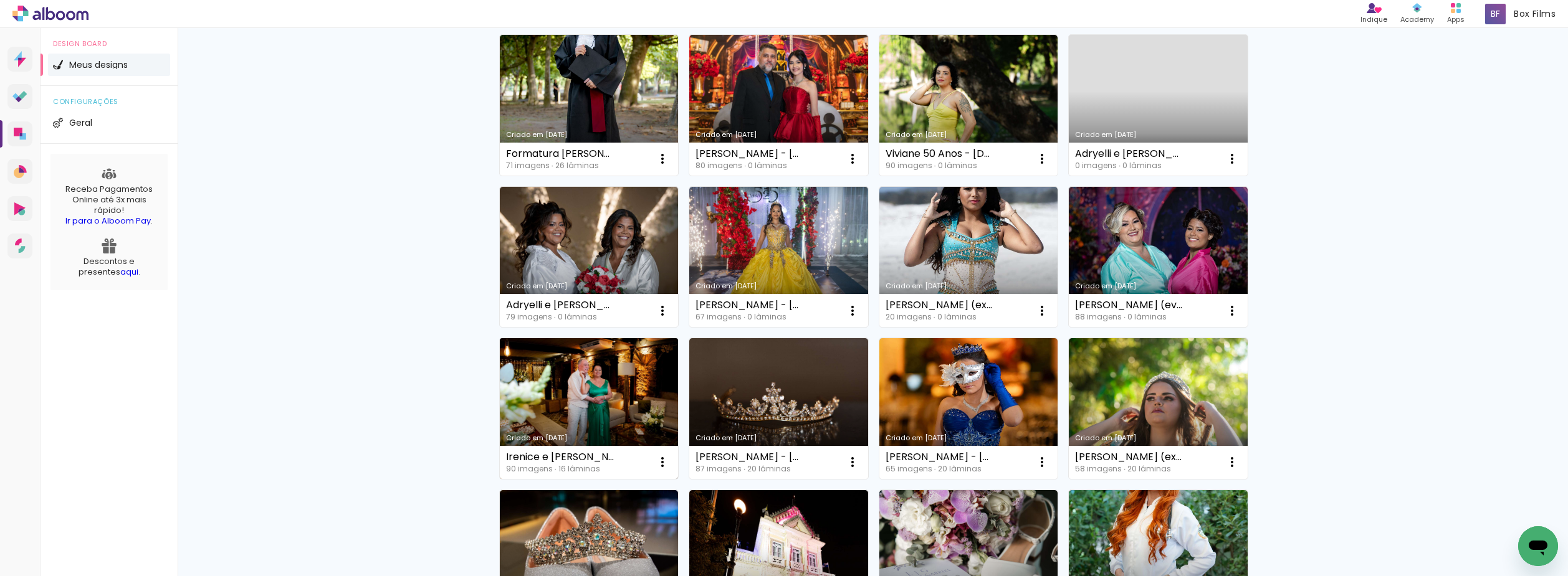
click at [586, 404] on link "Criado em [DATE]" at bounding box center [590, 409] width 179 height 141
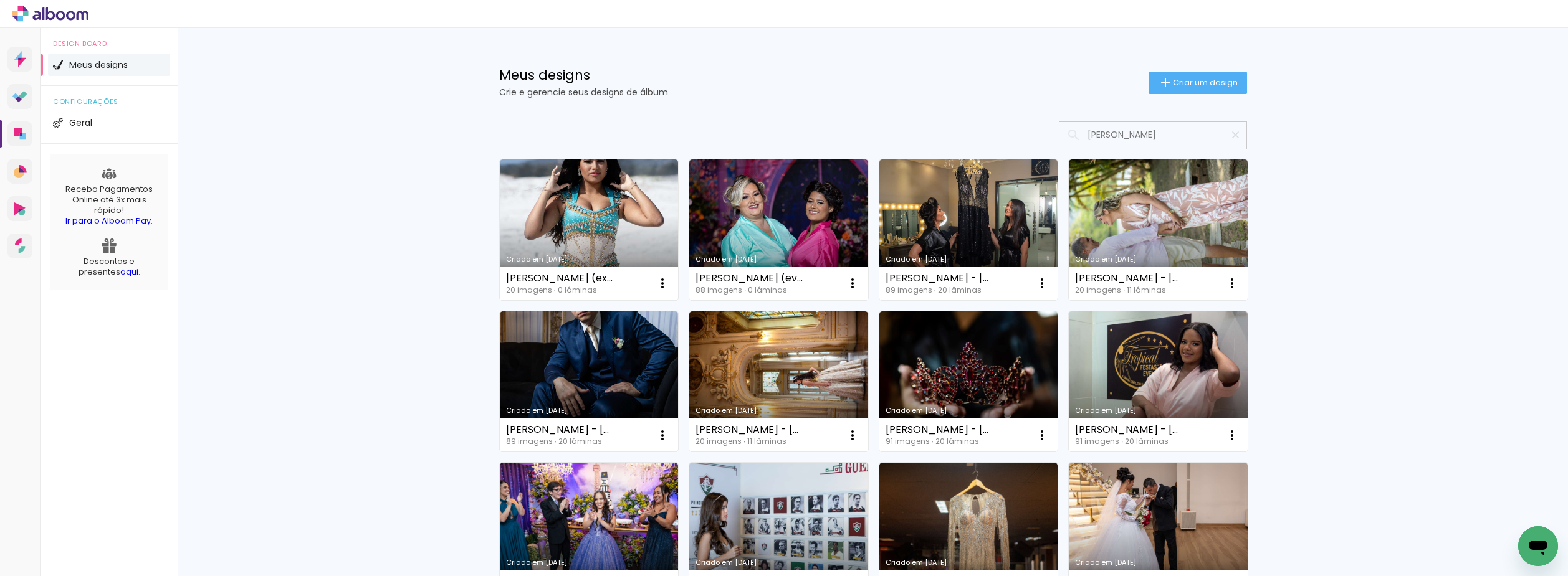
type input "julia"
type paper-input "julia"
click at [1230, 131] on iron-icon at bounding box center [1236, 134] width 12 height 12
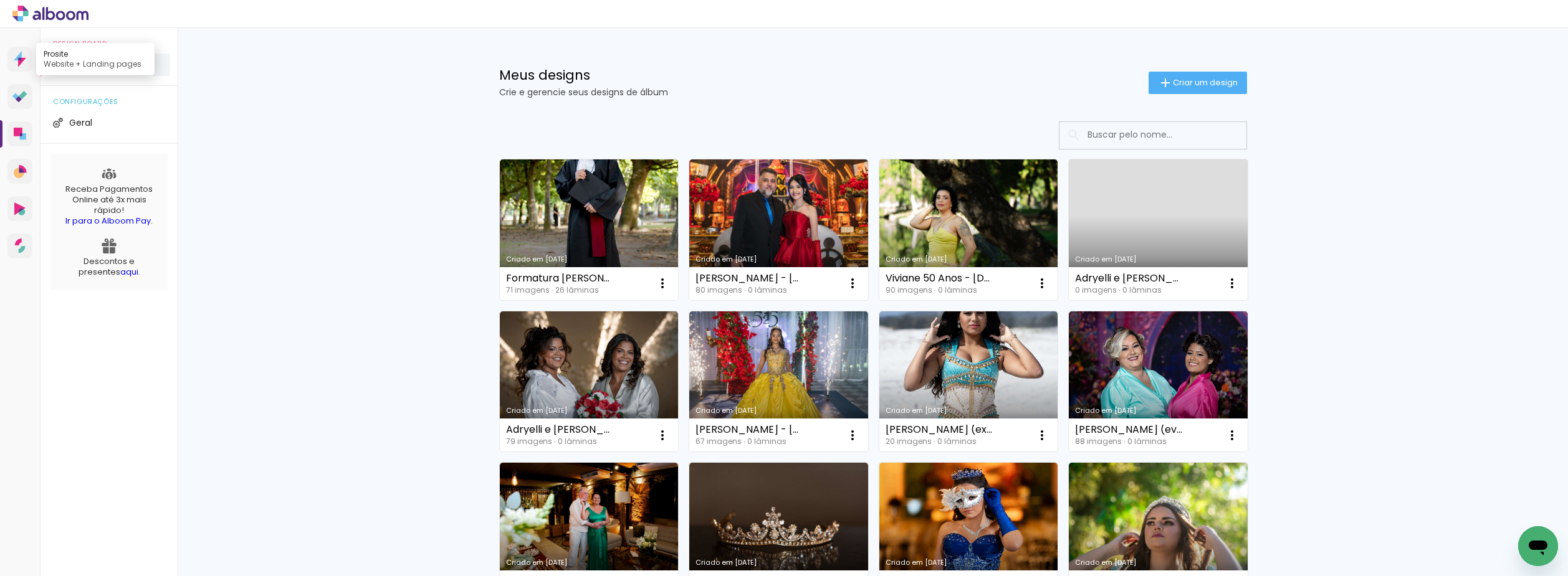
click at [20, 59] on icon at bounding box center [20, 59] width 4 height 2
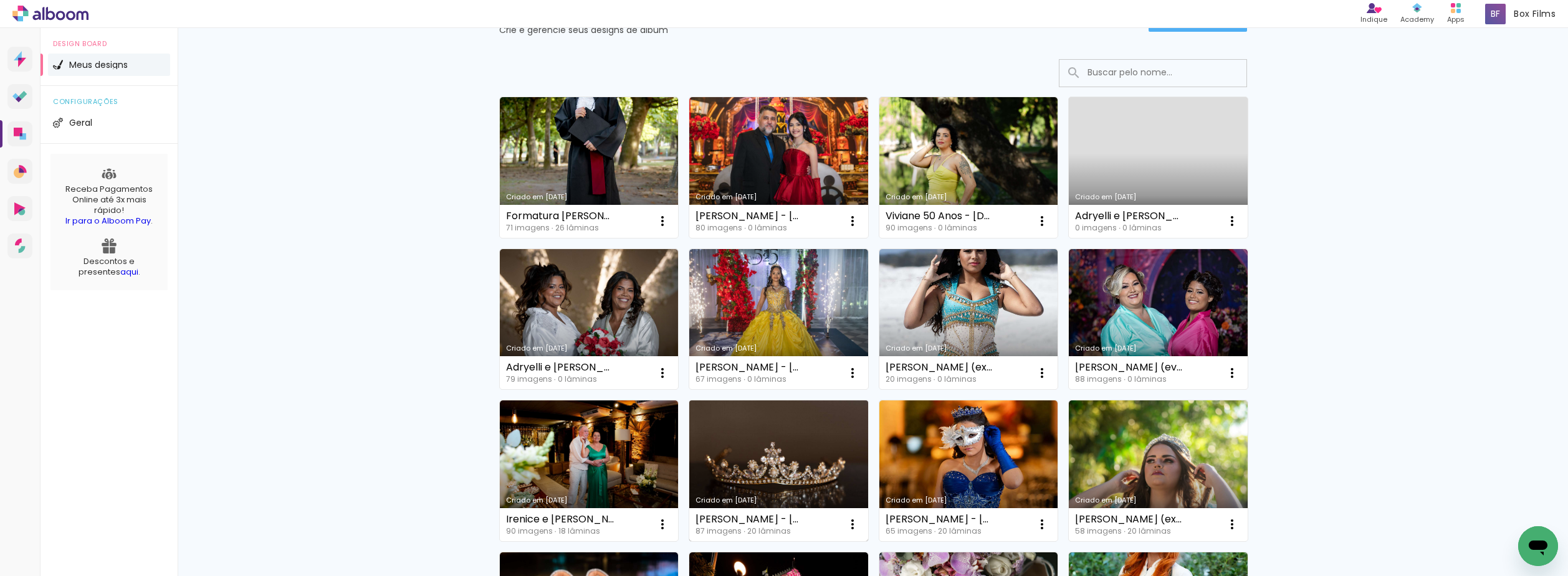
click at [755, 442] on link "Criado em [DATE]" at bounding box center [779, 471] width 179 height 141
